Goal: Check status: Check status

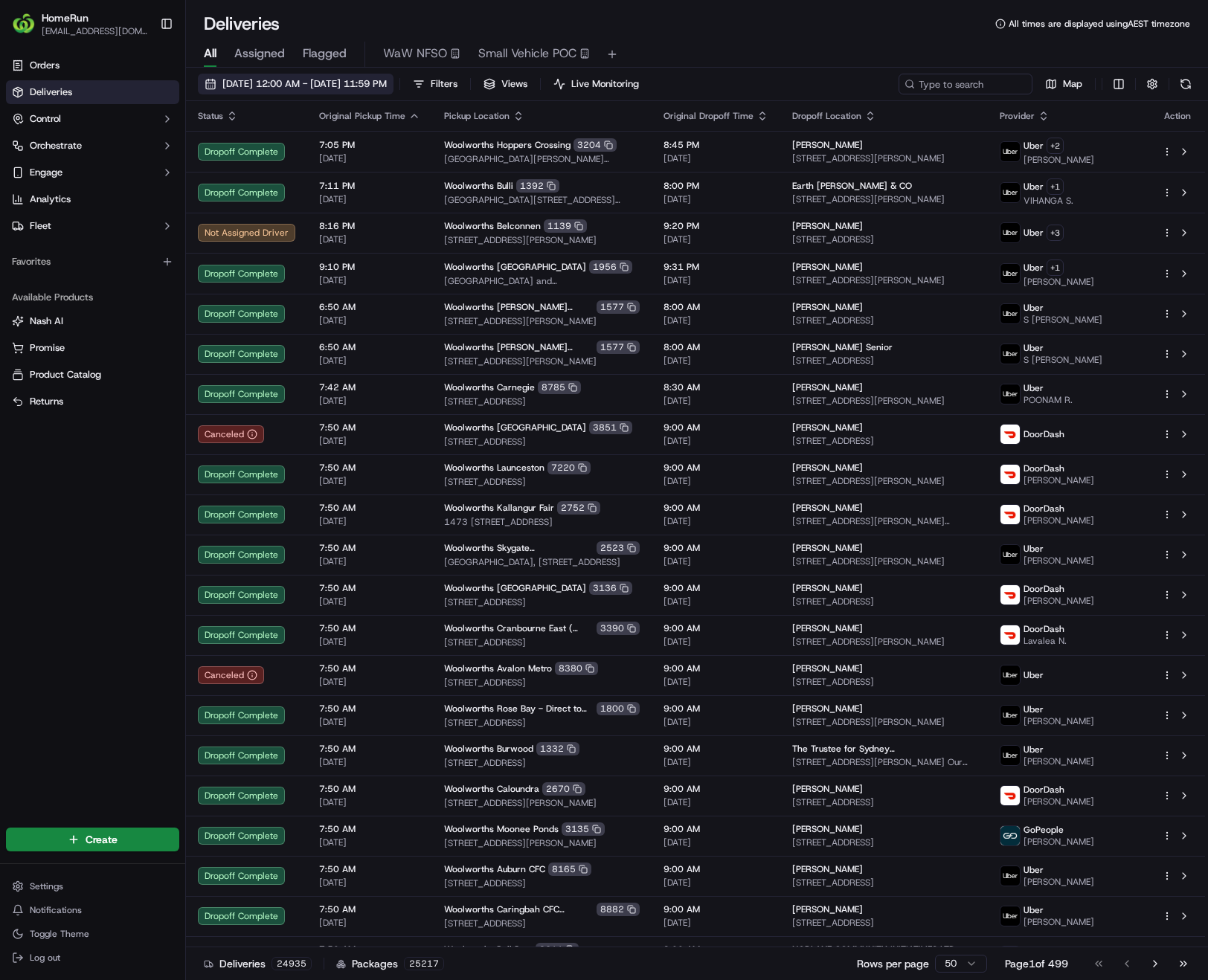
click at [350, 82] on span "[DATE] 12:00 AM - [DATE] 11:59 PM" at bounding box center [304, 84] width 165 height 14
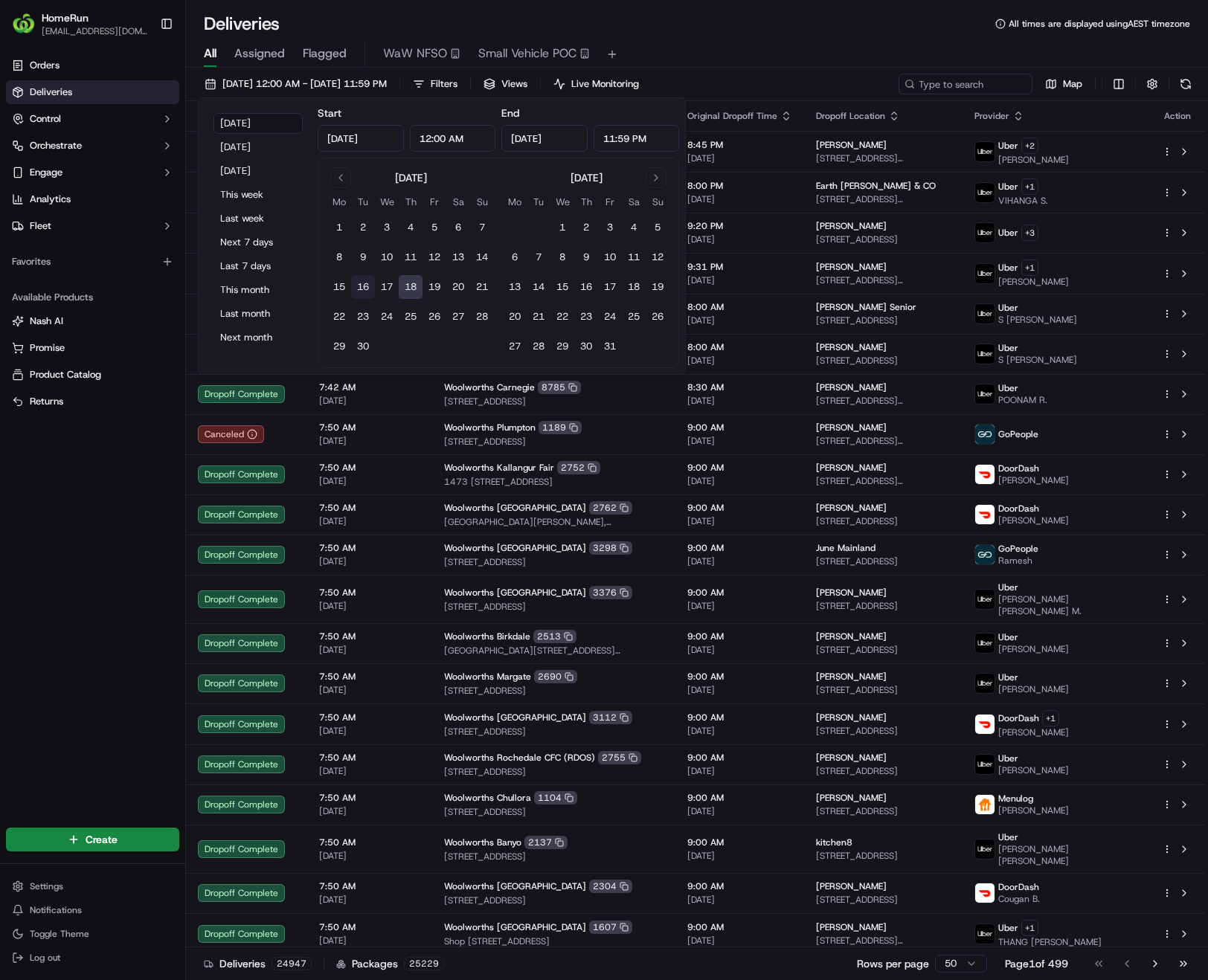
click at [366, 291] on button "16" at bounding box center [363, 287] width 24 height 24
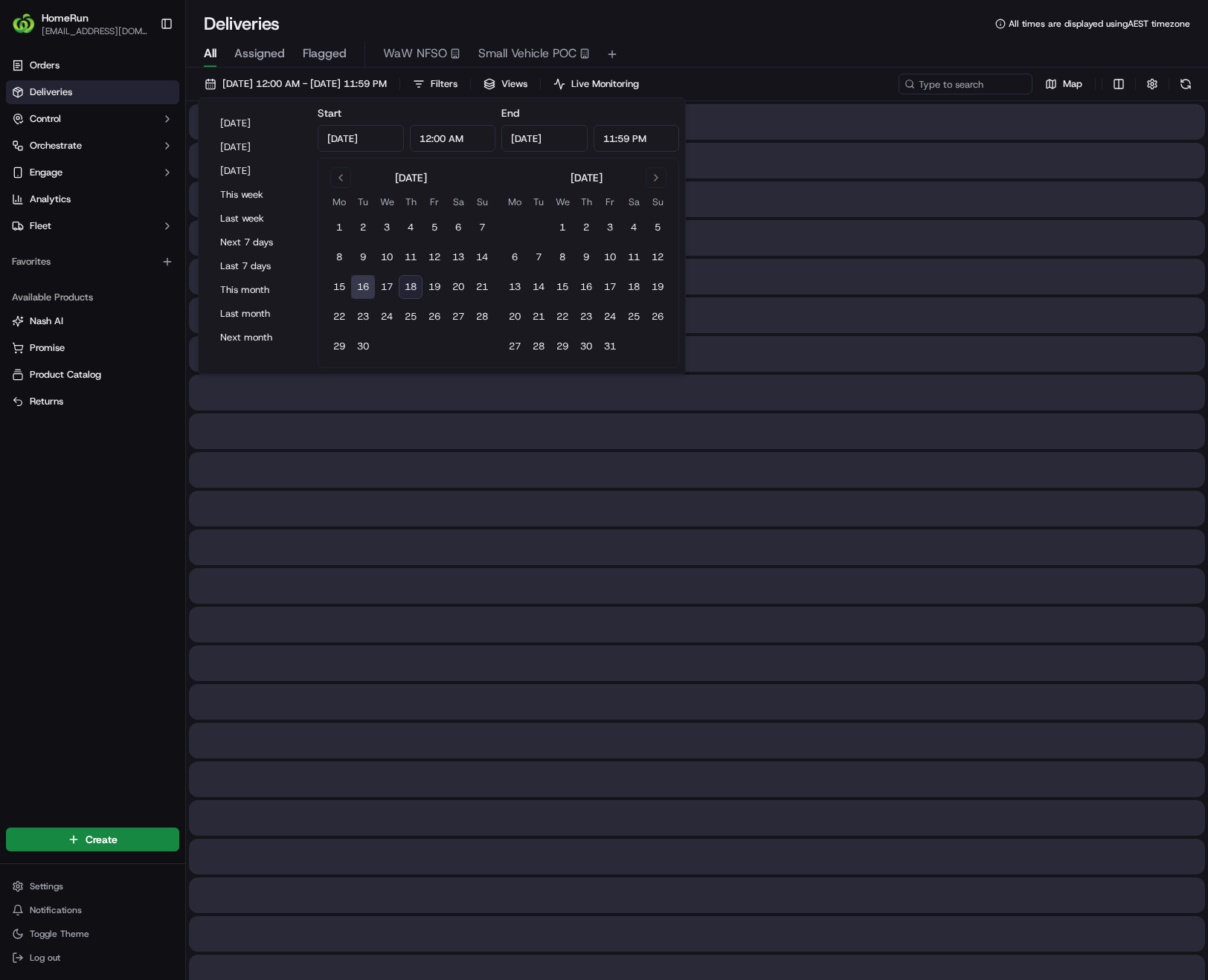
type input "[DATE]"
click at [366, 290] on button "16" at bounding box center [363, 287] width 24 height 24
click at [948, 78] on input at bounding box center [943, 83] width 178 height 20
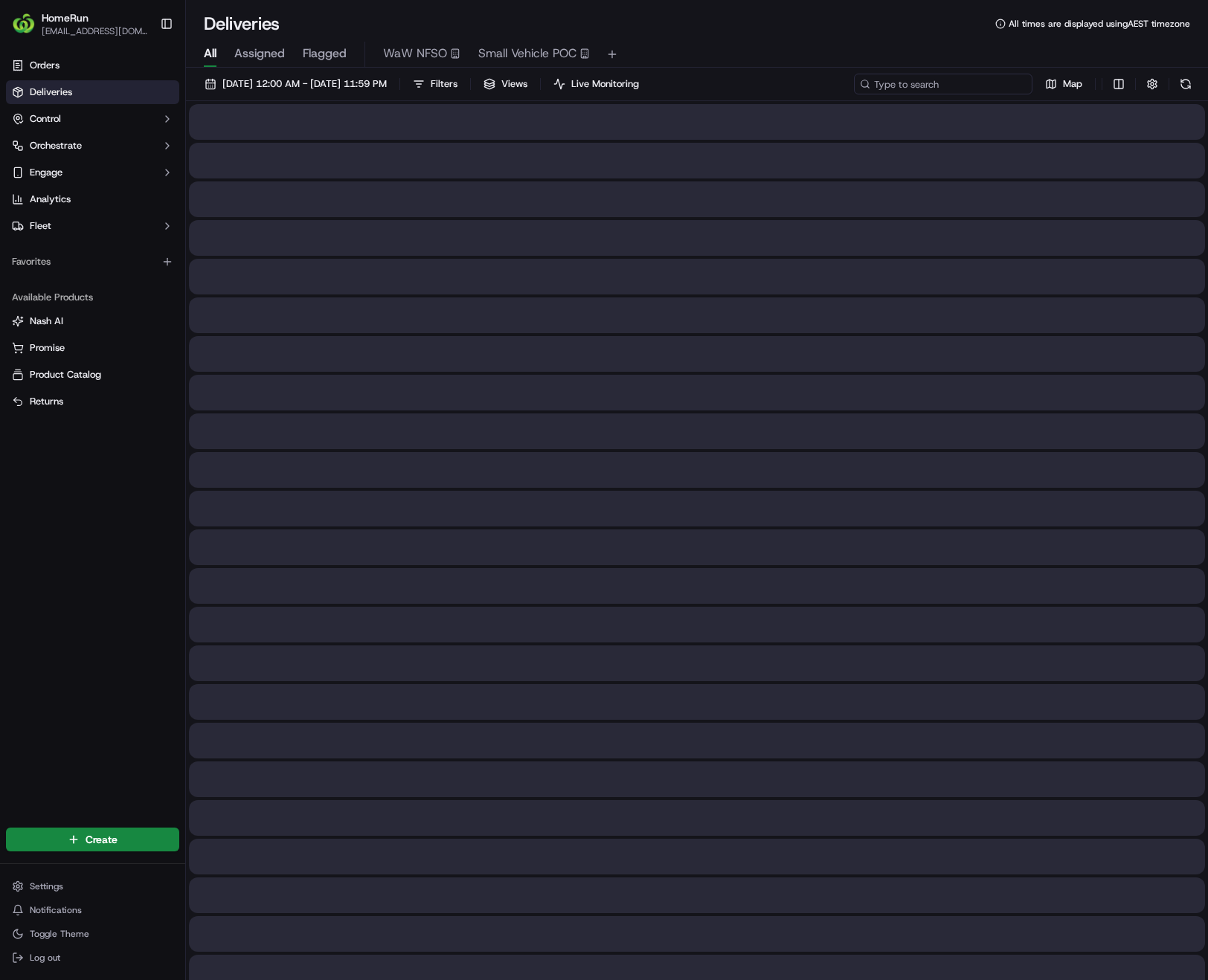
paste input "269671728"
type input "269671728"
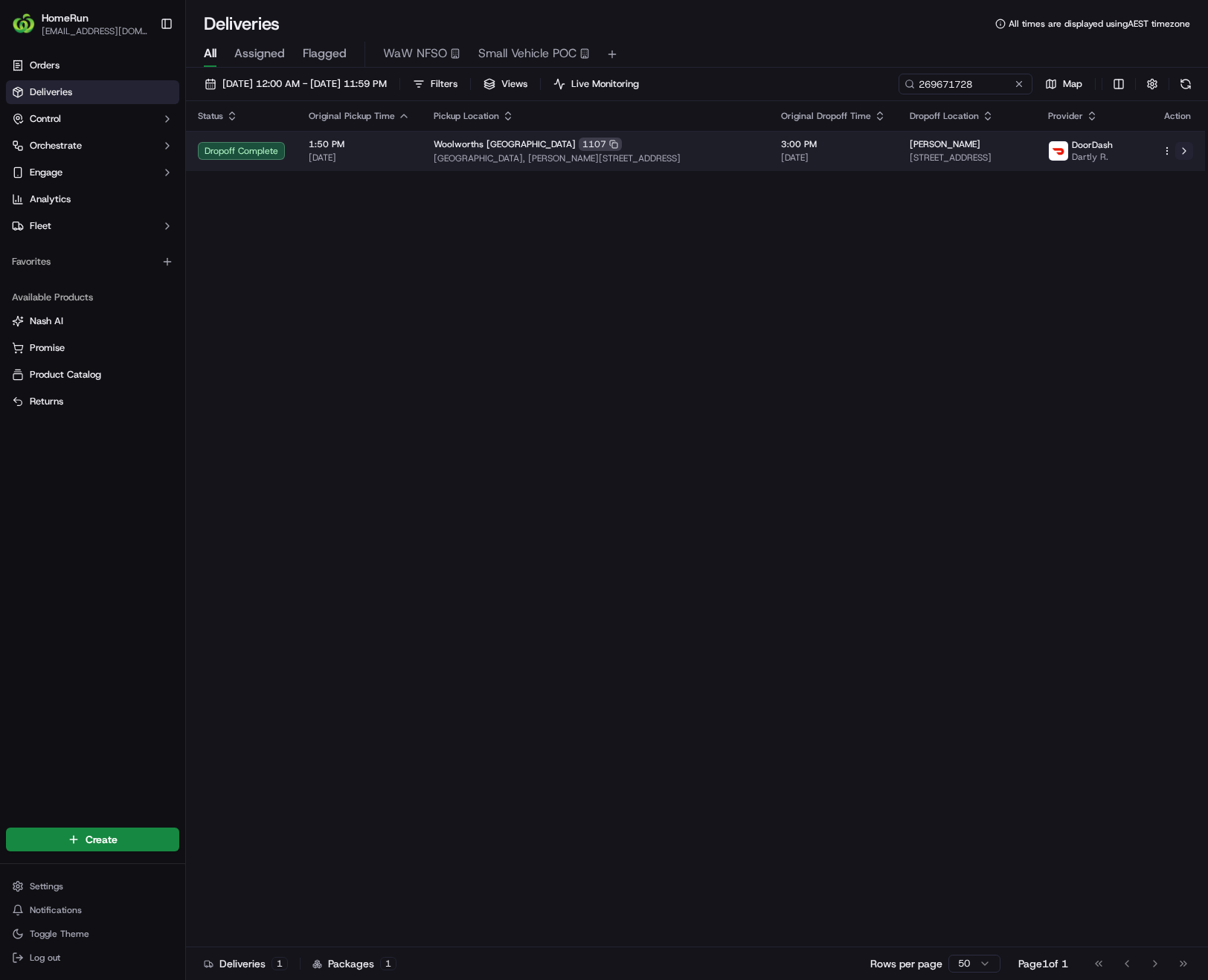
click at [1180, 149] on button at bounding box center [1184, 151] width 17 height 17
click at [1182, 150] on button at bounding box center [1184, 151] width 17 height 17
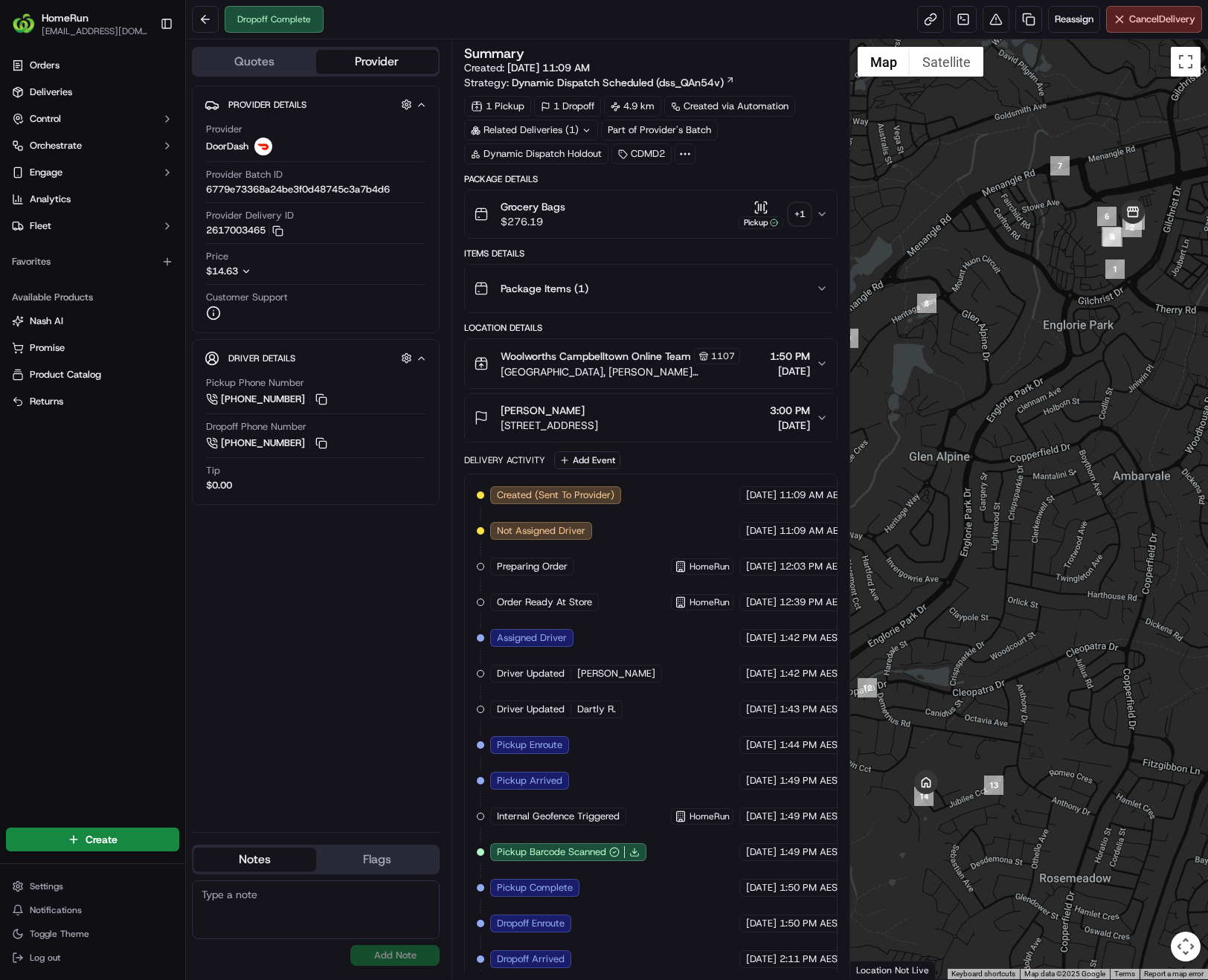
click at [799, 214] on div "+ 1" at bounding box center [799, 213] width 20 height 20
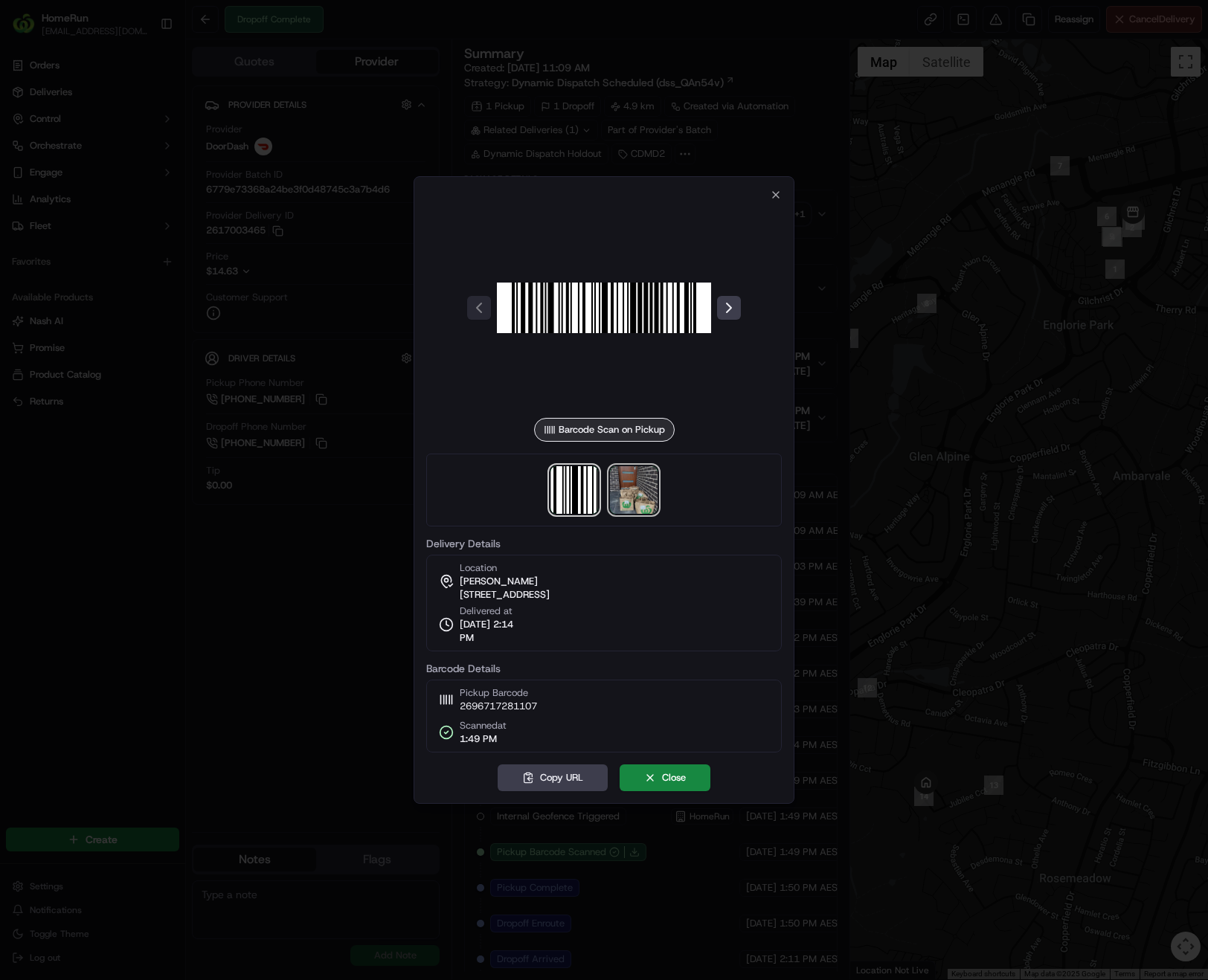
click at [627, 489] on img at bounding box center [633, 490] width 48 height 47
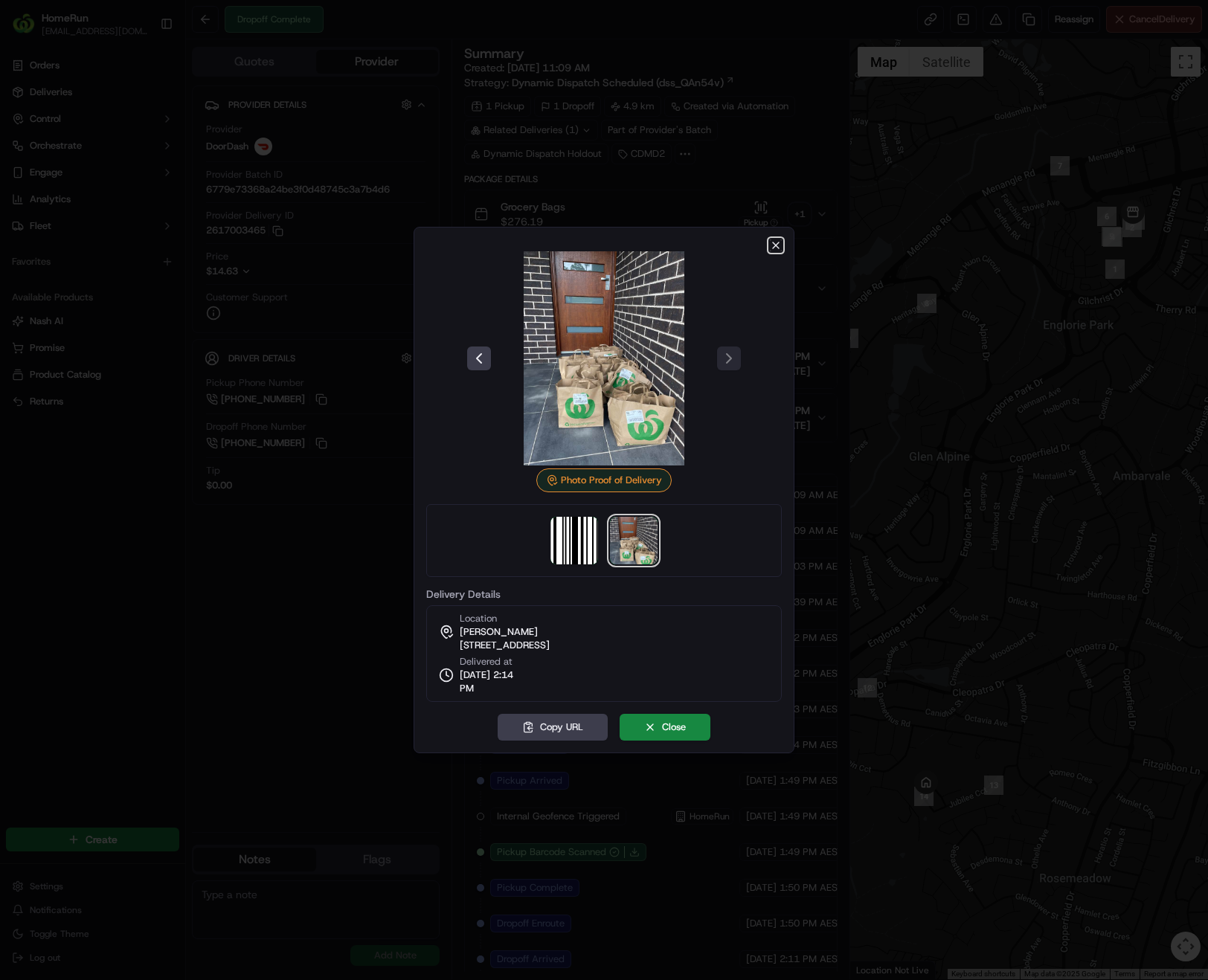
click at [774, 246] on icon "button" at bounding box center [776, 245] width 12 height 12
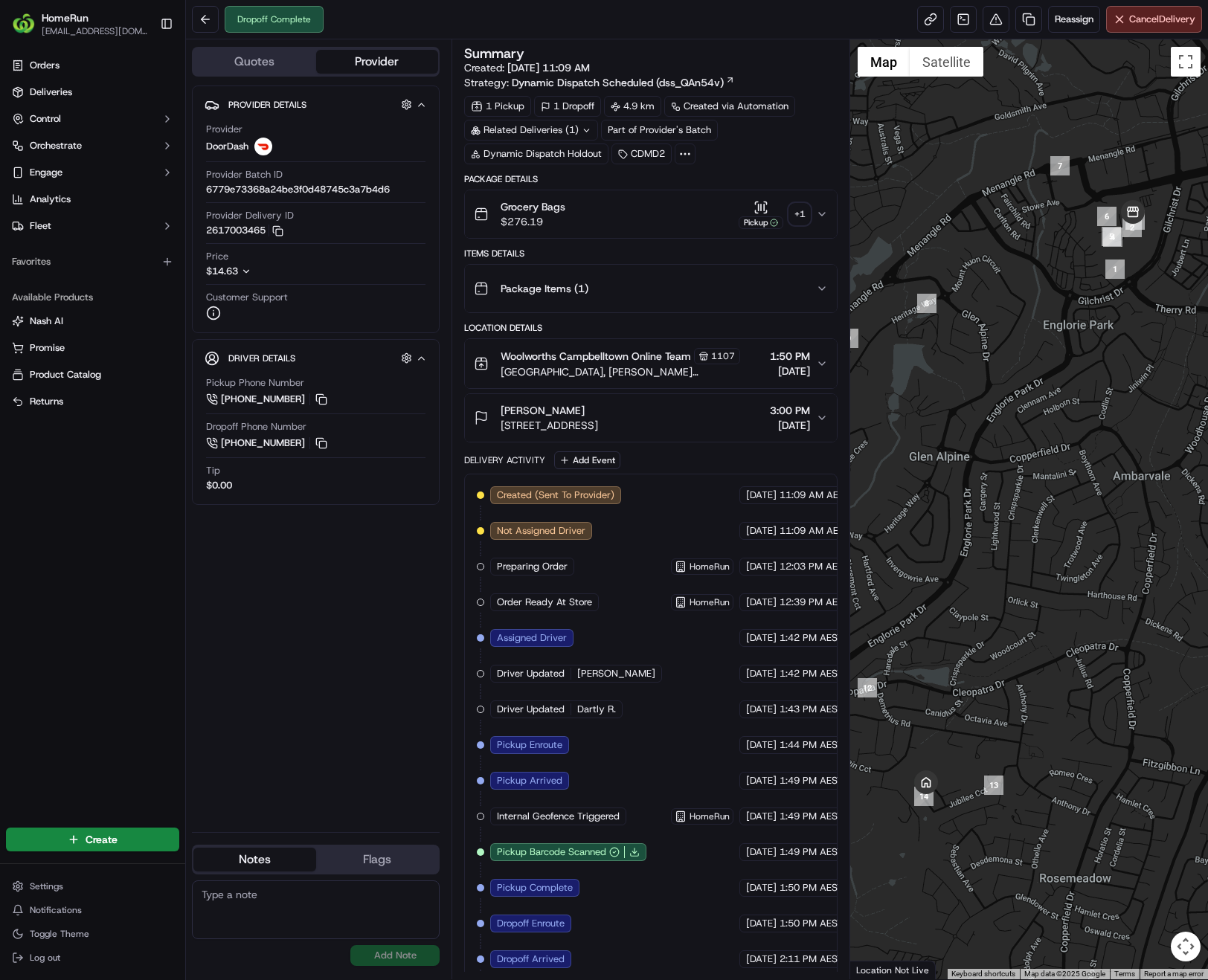
click at [828, 289] on button "Package Items ( 1 )" at bounding box center [651, 288] width 372 height 47
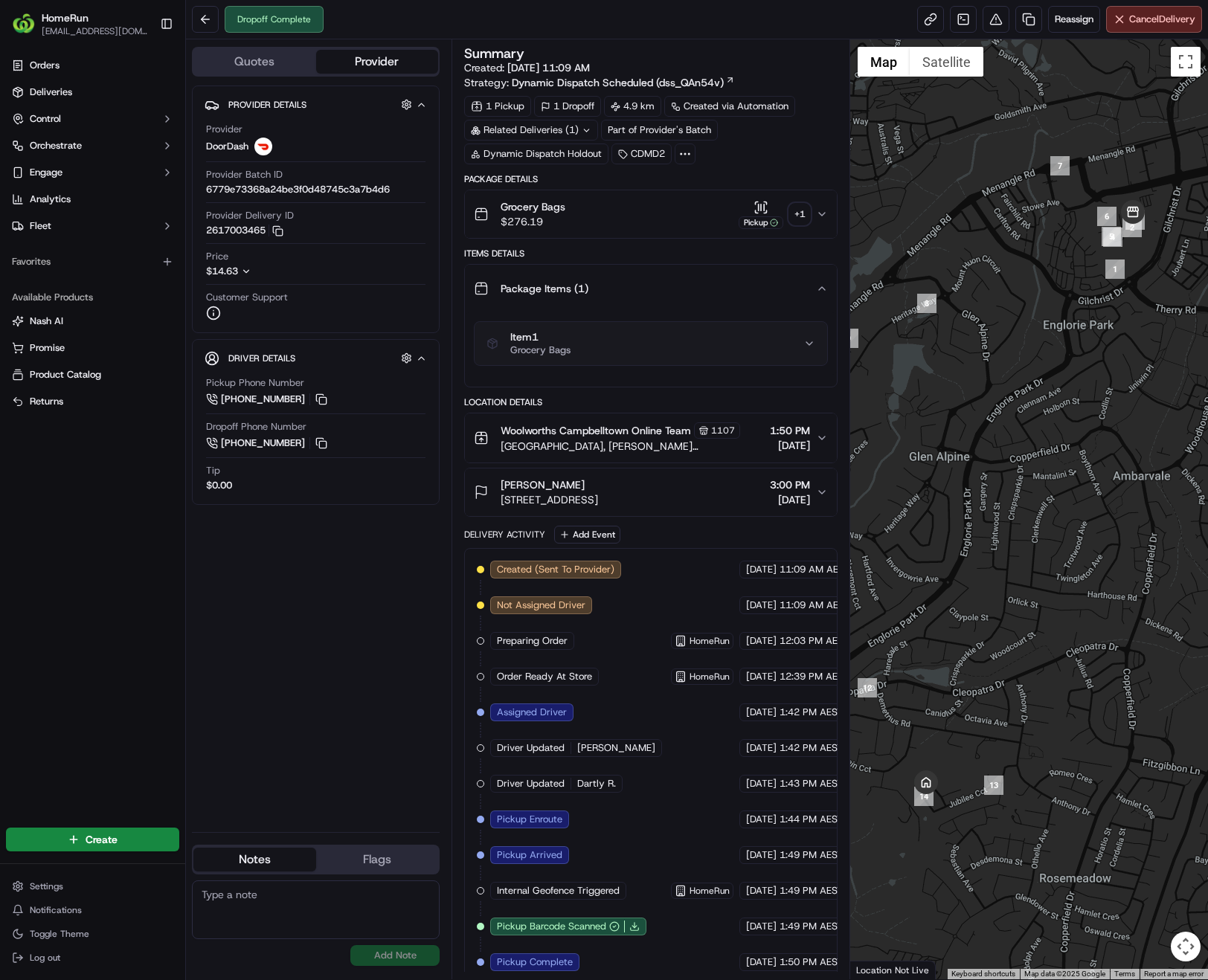
click at [809, 343] on icon "button" at bounding box center [809, 343] width 12 height 12
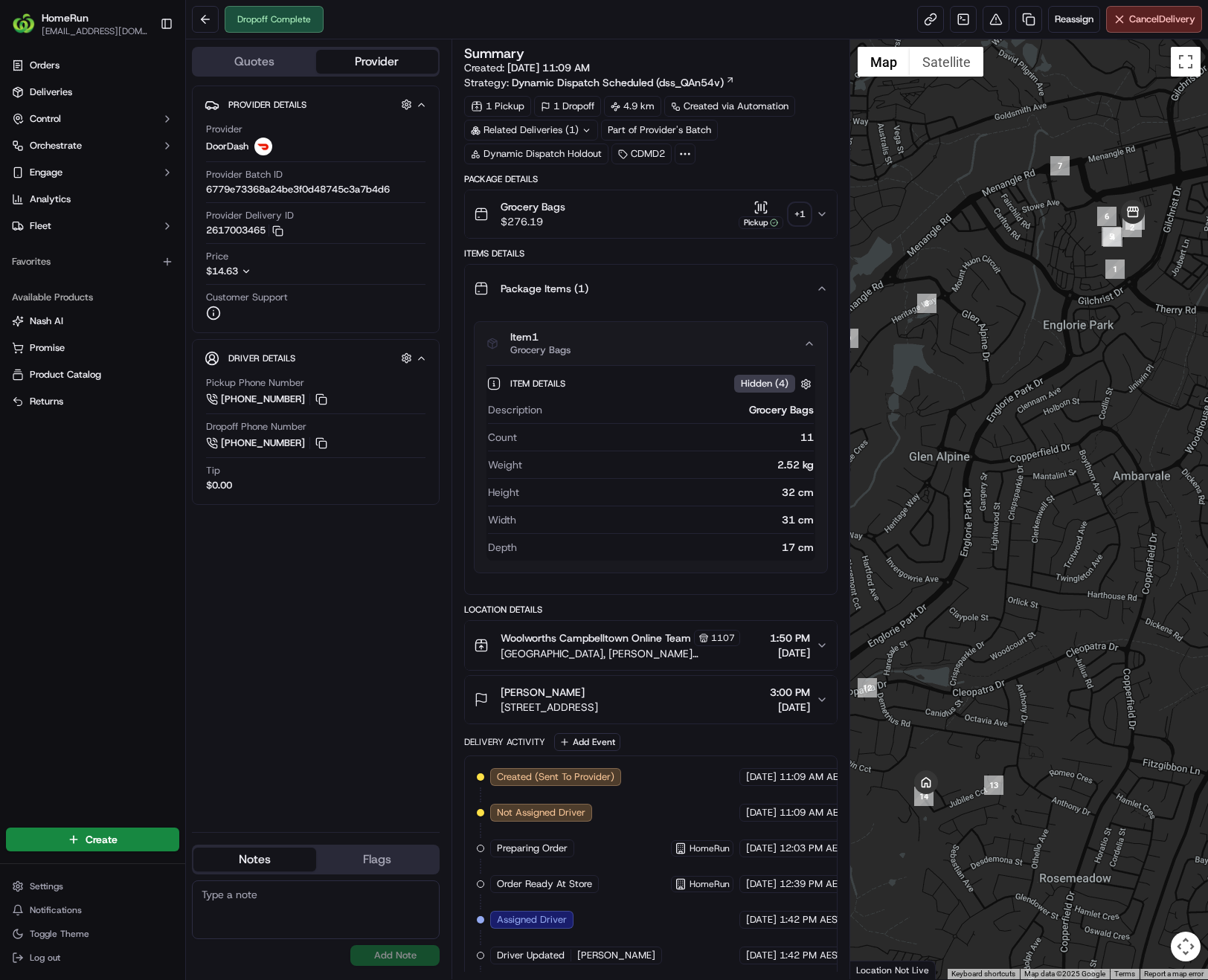
click at [796, 215] on div "+ 1" at bounding box center [799, 213] width 20 height 20
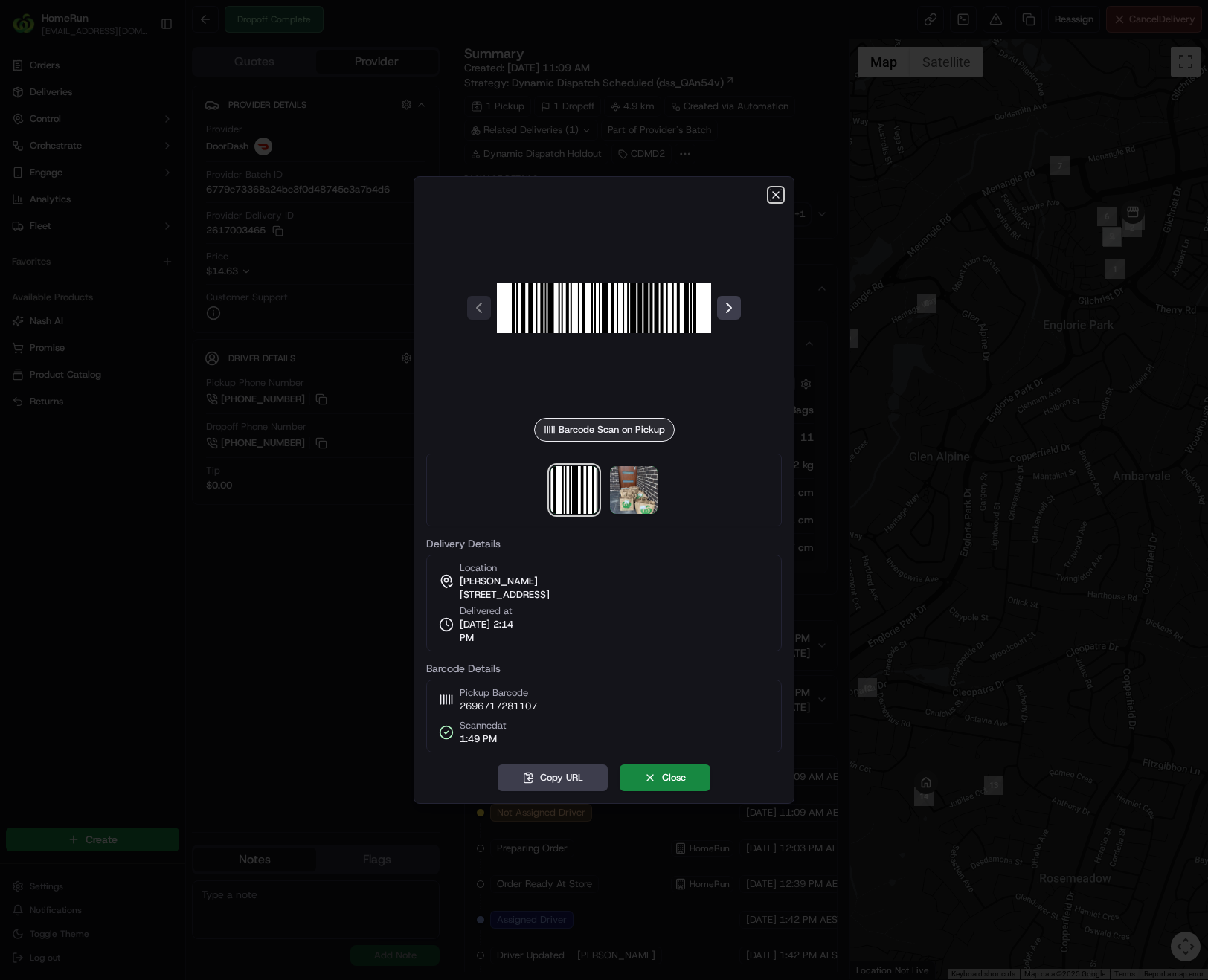
click at [776, 199] on icon "button" at bounding box center [776, 195] width 12 height 12
